Goal: Navigation & Orientation: Find specific page/section

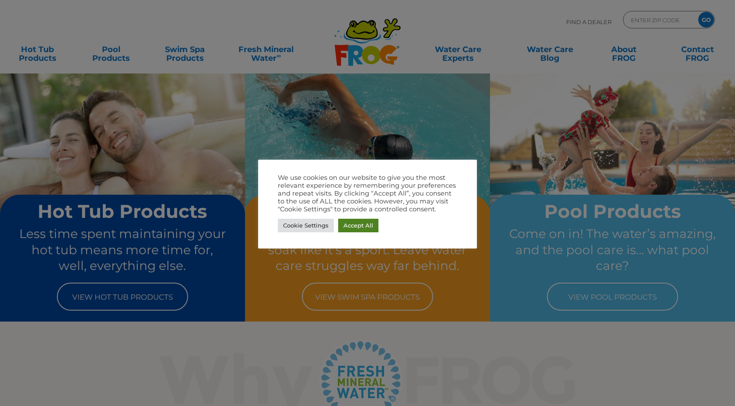
click at [362, 225] on link "Accept All" at bounding box center [358, 226] width 40 height 14
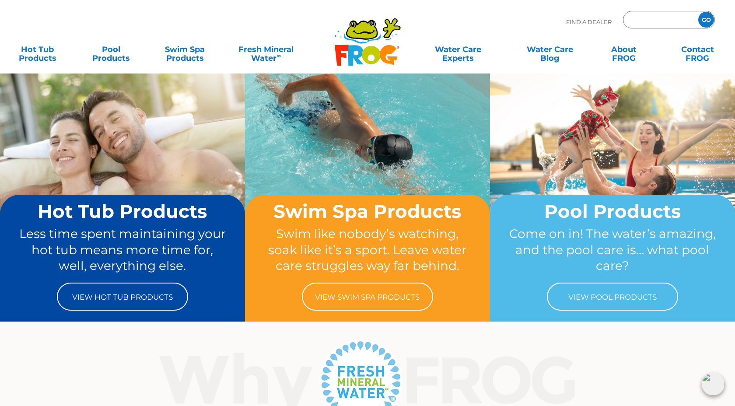
click at [664, 18] on input "Zip Code Form" at bounding box center [659, 20] width 59 height 13
type input "10001"
click at [711, 19] on input "GO" at bounding box center [707, 20] width 16 height 16
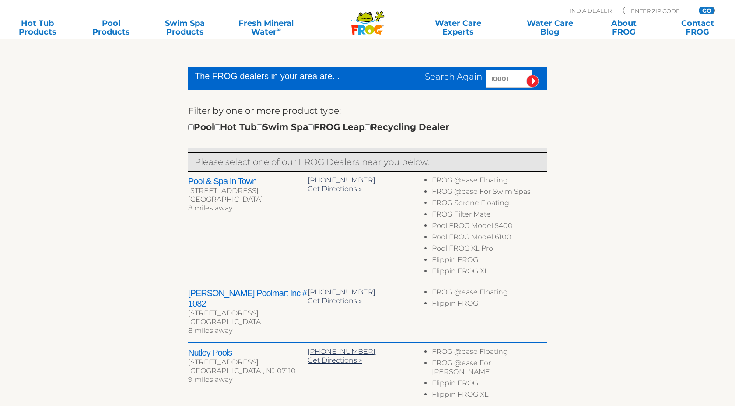
scroll to position [249, 0]
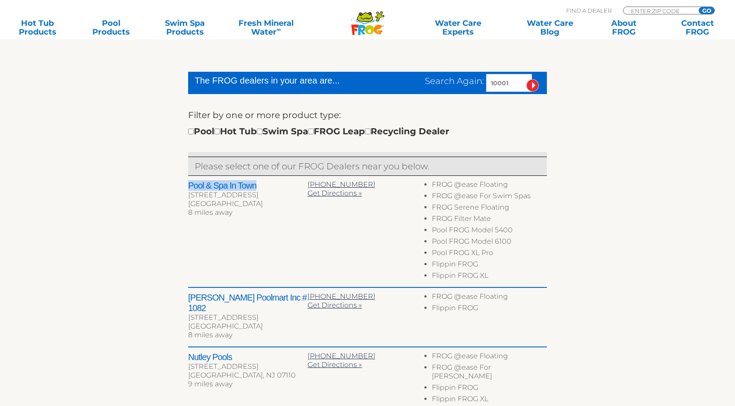
drag, startPoint x: 186, startPoint y: 184, endPoint x: 260, endPoint y: 184, distance: 74.4
click at [261, 184] on div "The FROG dealers in your area are... Search Again: 10001 Filter by one or more …" at bounding box center [367, 280] width 538 height 614
copy h2 "Pool & Spa In Town"
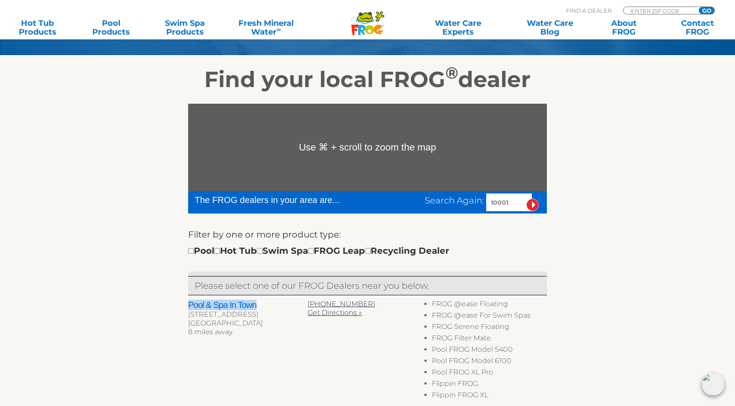
scroll to position [128, 0]
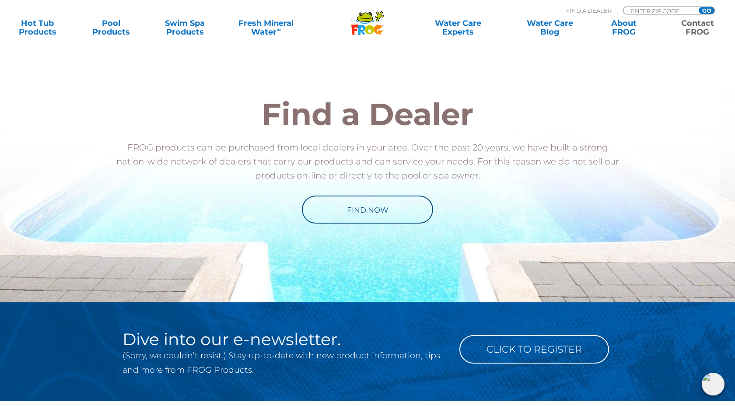
scroll to position [1022, 0]
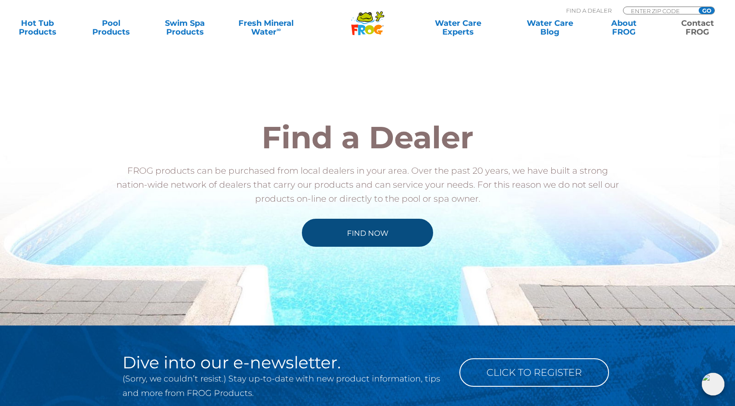
click at [341, 226] on link "Find Now" at bounding box center [367, 233] width 131 height 28
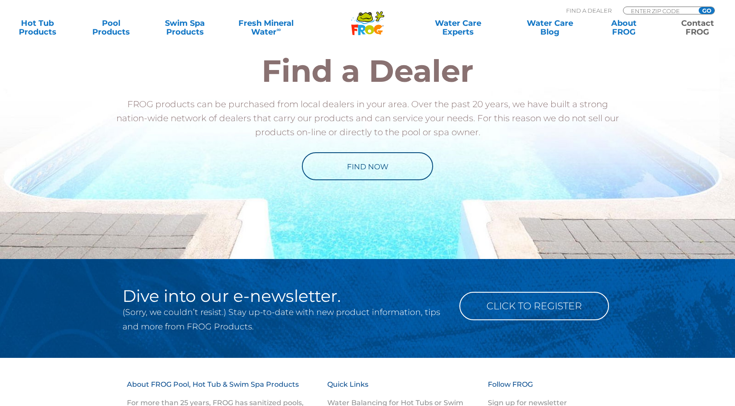
scroll to position [1090, 0]
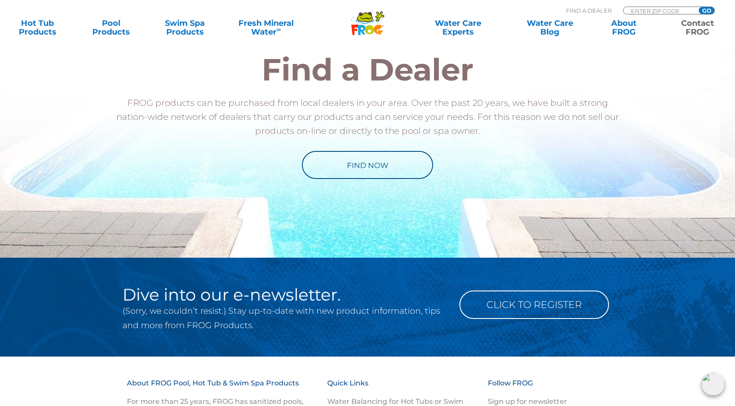
click at [320, 202] on div "Find a Dealer FROG products can be purchased from local dealers in your area. O…" at bounding box center [367, 116] width 538 height 282
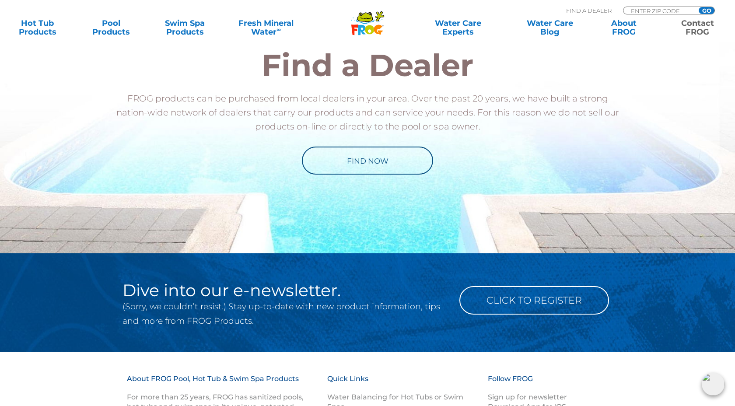
scroll to position [1075, 0]
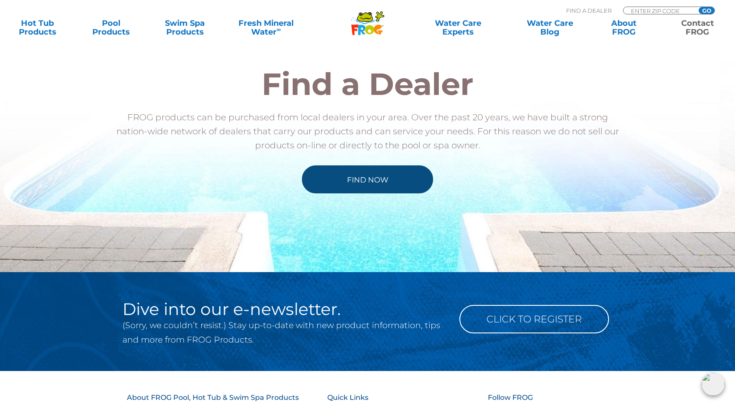
click at [370, 173] on link "Find Now" at bounding box center [367, 179] width 131 height 28
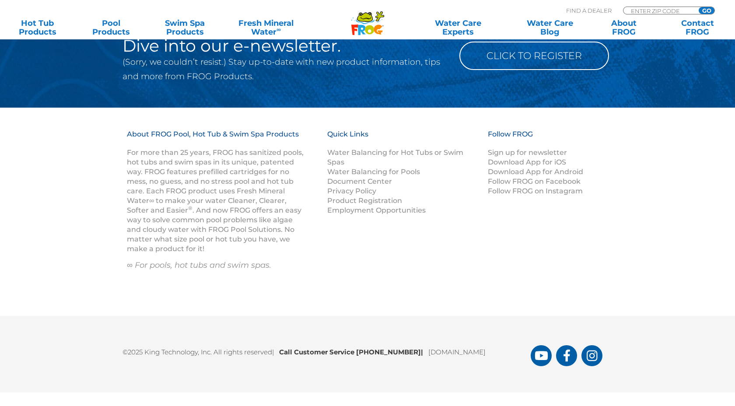
scroll to position [887, 0]
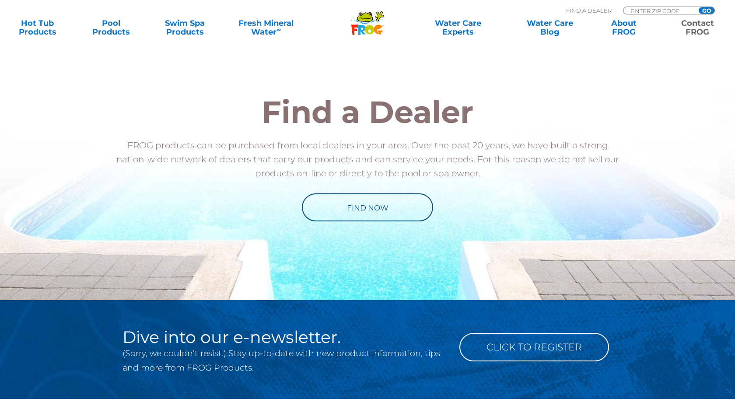
scroll to position [1046, 0]
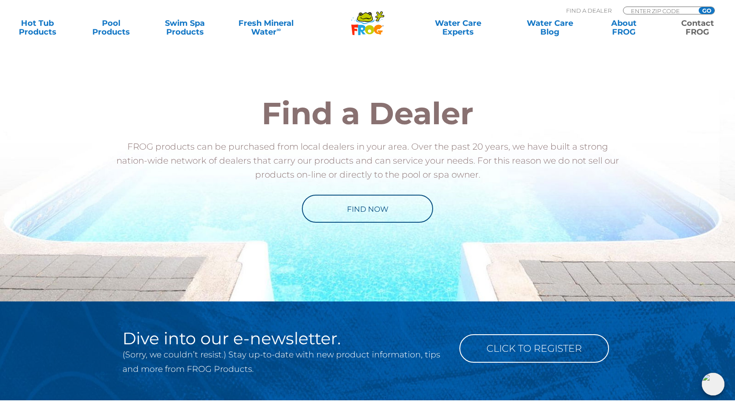
click at [707, 390] on img at bounding box center [713, 384] width 23 height 23
